Goal: Information Seeking & Learning: Learn about a topic

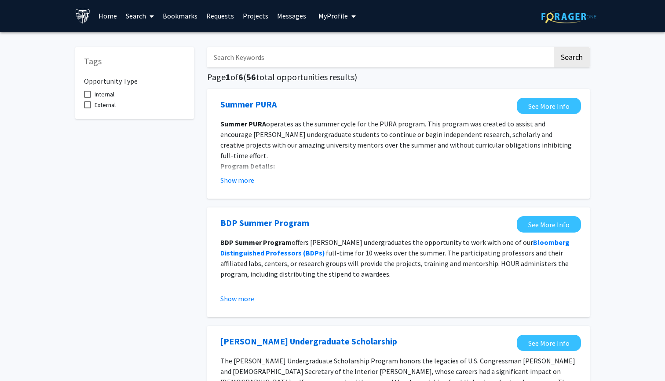
click at [106, 13] on link "Home" at bounding box center [107, 15] width 27 height 31
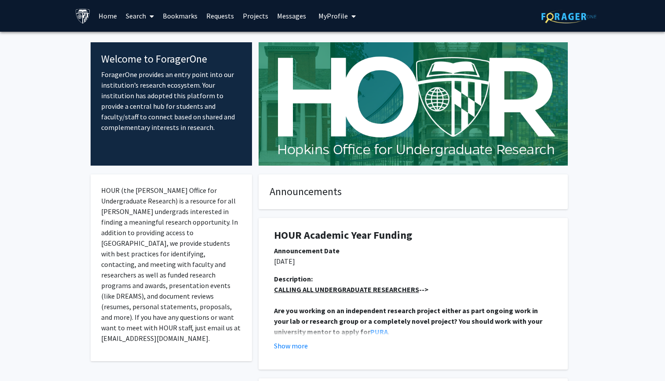
click at [154, 79] on p "ForagerOne provides an entry point into our institution’s research ecosystem. Y…" at bounding box center [171, 100] width 140 height 63
click at [283, 16] on link "Messages" at bounding box center [292, 15] width 38 height 31
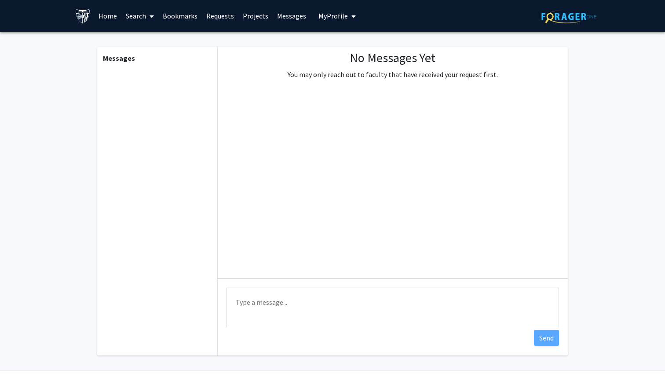
click at [246, 18] on link "Projects" at bounding box center [256, 15] width 34 height 31
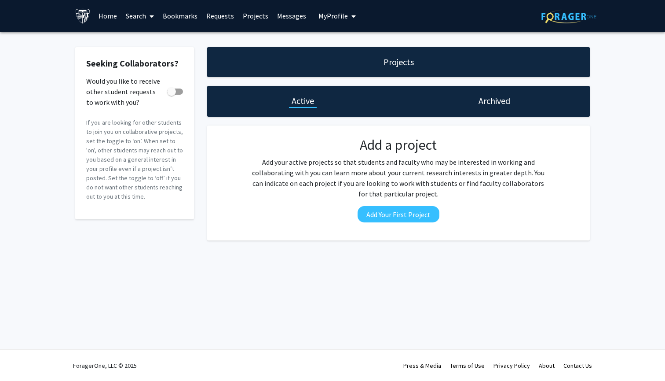
click at [148, 17] on span at bounding box center [150, 16] width 8 height 31
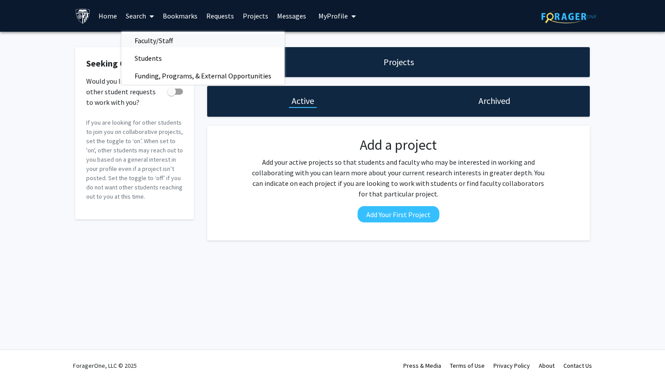
click at [147, 39] on span "Faculty/Staff" at bounding box center [153, 41] width 65 height 18
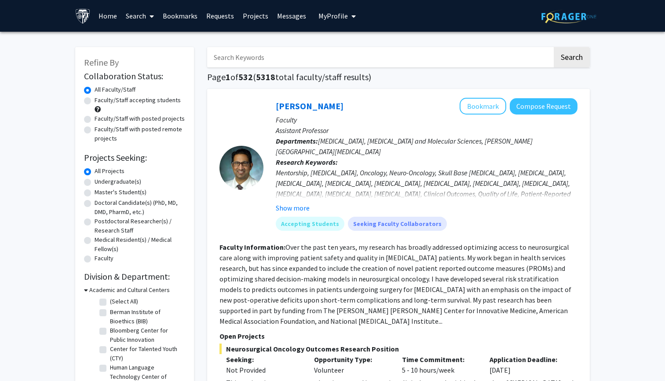
click at [95, 193] on label "Master's Student(s)" at bounding box center [121, 191] width 52 height 9
click at [95, 193] on input "Master's Student(s)" at bounding box center [98, 190] width 6 height 6
radio input "true"
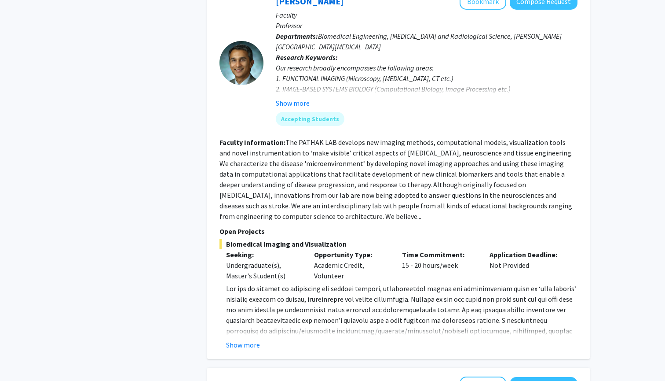
scroll to position [1753, 0]
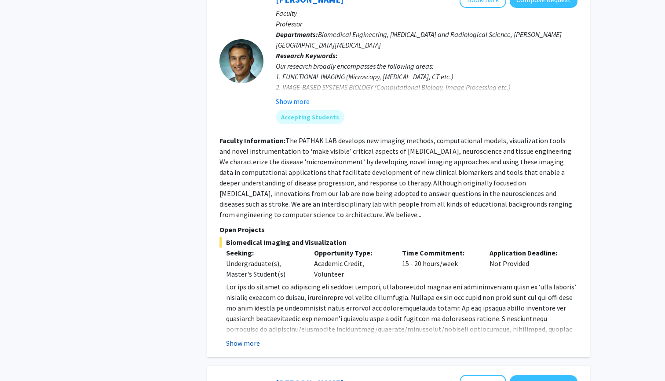
click at [243, 338] on button "Show more" at bounding box center [243, 343] width 34 height 11
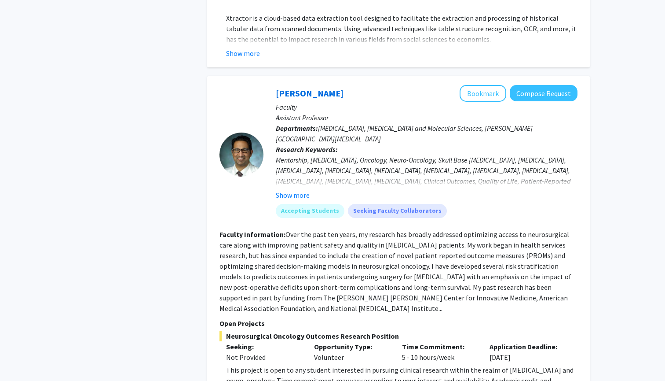
scroll to position [3318, 0]
click at [298, 190] on button "Show more" at bounding box center [293, 195] width 34 height 11
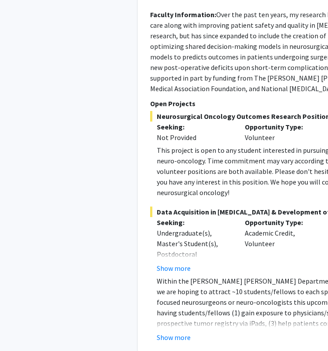
scroll to position [3571, 1]
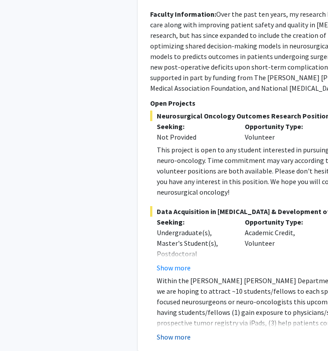
click at [175, 331] on button "Show more" at bounding box center [174, 336] width 34 height 11
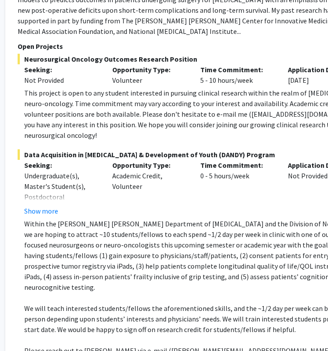
scroll to position [3628, 133]
